Goal: Information Seeking & Learning: Learn about a topic

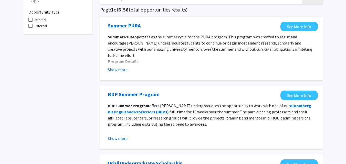
scroll to position [39, 0]
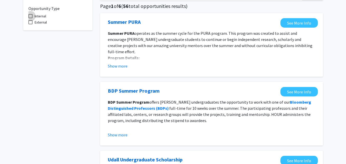
click at [31, 17] on span at bounding box center [30, 16] width 4 height 4
click at [31, 18] on input "Internal" at bounding box center [30, 18] width 0 height 0
checkbox input "true"
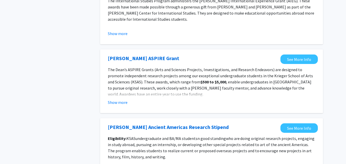
scroll to position [396, 0]
click at [118, 100] on button "Show more" at bounding box center [118, 102] width 20 height 6
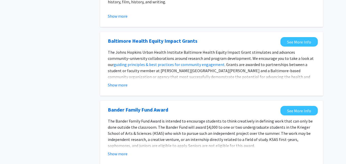
scroll to position [642, 0]
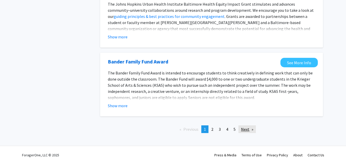
click at [247, 128] on link "Next page" at bounding box center [247, 130] width 17 height 8
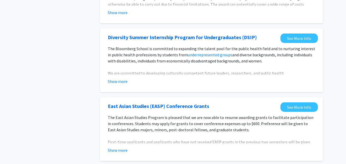
scroll to position [581, 0]
click at [120, 81] on button "Show more" at bounding box center [118, 82] width 20 height 6
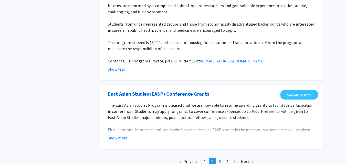
scroll to position [712, 0]
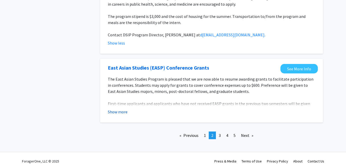
click at [119, 109] on button "Show more" at bounding box center [118, 112] width 20 height 6
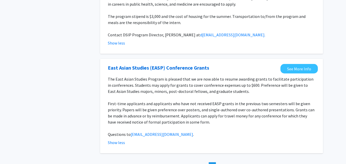
scroll to position [743, 0]
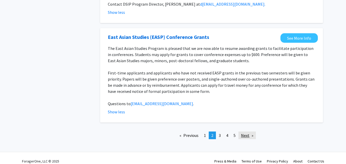
click at [249, 132] on link "Next page" at bounding box center [247, 136] width 17 height 8
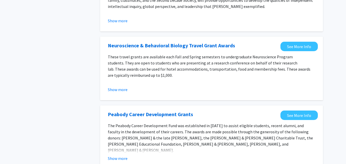
scroll to position [611, 0]
